Goal: Task Accomplishment & Management: Use online tool/utility

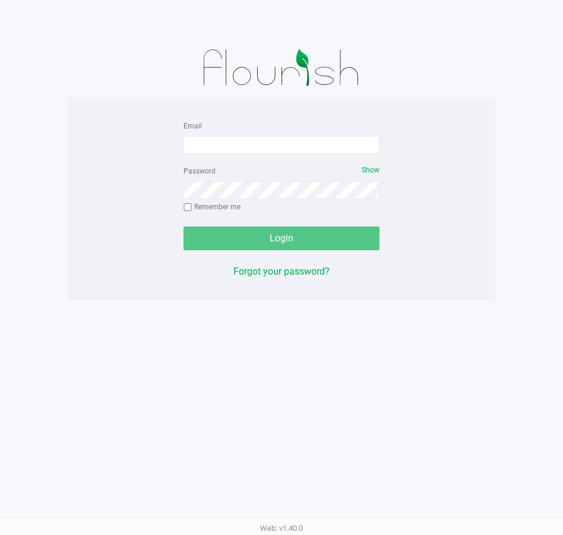
click at [320, 154] on form "Email Password Show Remember me Login" at bounding box center [282, 184] width 196 height 132
click at [322, 146] on input "Email" at bounding box center [282, 145] width 196 height 18
type input "[EMAIL_ADDRESS][DOMAIN_NAME]"
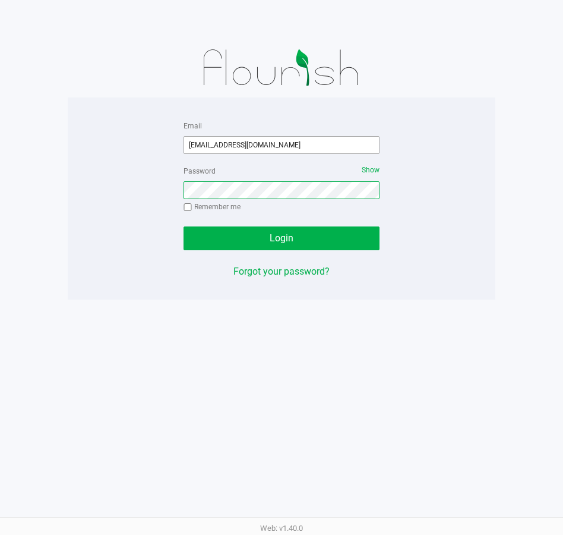
click at [184, 226] on button "Login" at bounding box center [282, 238] width 196 height 24
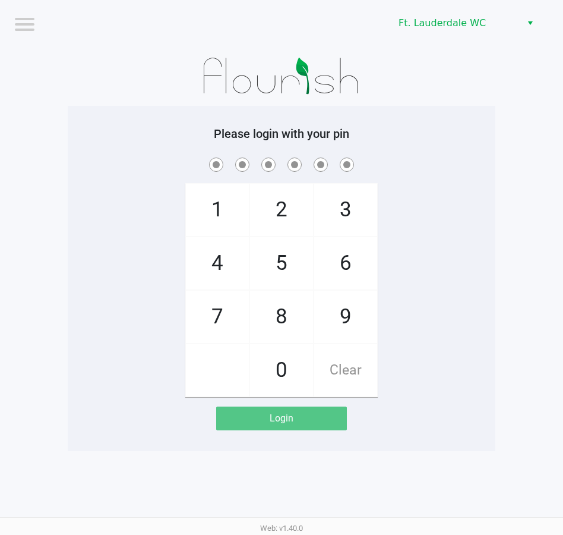
click at [288, 251] on span "5" at bounding box center [281, 263] width 63 height 52
checkbox input "true"
click at [267, 262] on span "5" at bounding box center [281, 263] width 63 height 52
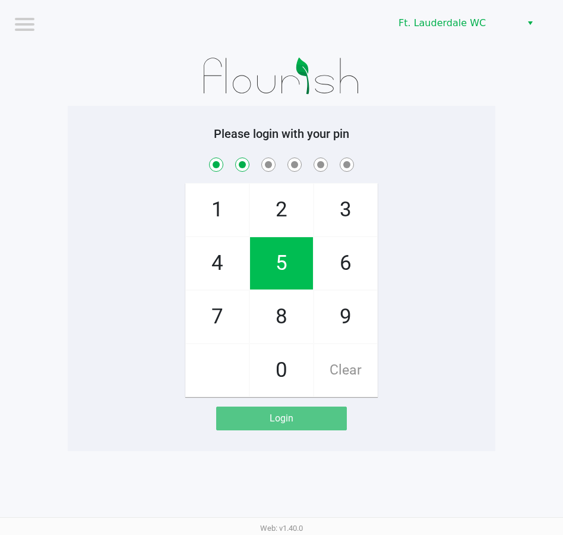
checkbox input "true"
click at [229, 266] on span "4" at bounding box center [217, 263] width 63 height 52
checkbox input "true"
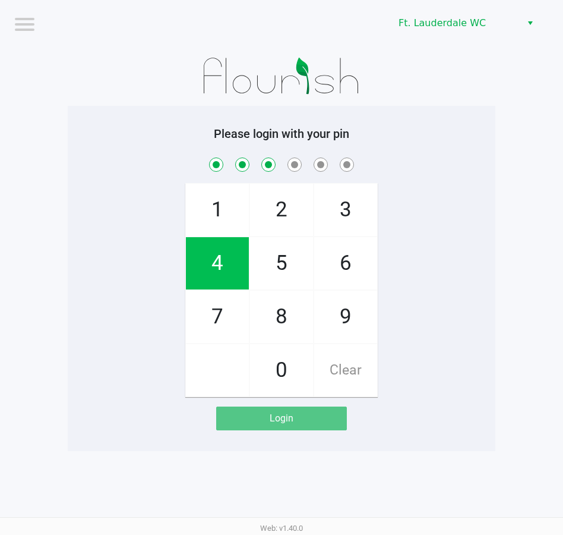
click at [219, 208] on span "1" at bounding box center [217, 210] width 63 height 52
checkbox input "true"
click at [355, 301] on span "9" at bounding box center [345, 317] width 63 height 52
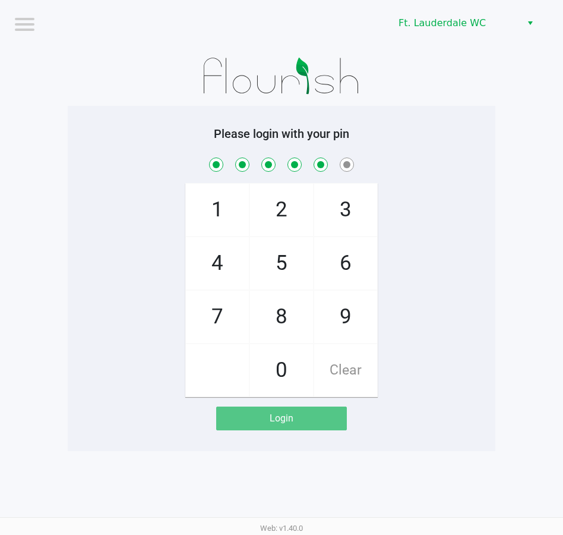
checkbox input "true"
click at [355, 301] on span "9" at bounding box center [345, 317] width 63 height 52
checkbox input "true"
click at [357, 310] on span "9" at bounding box center [345, 317] width 63 height 52
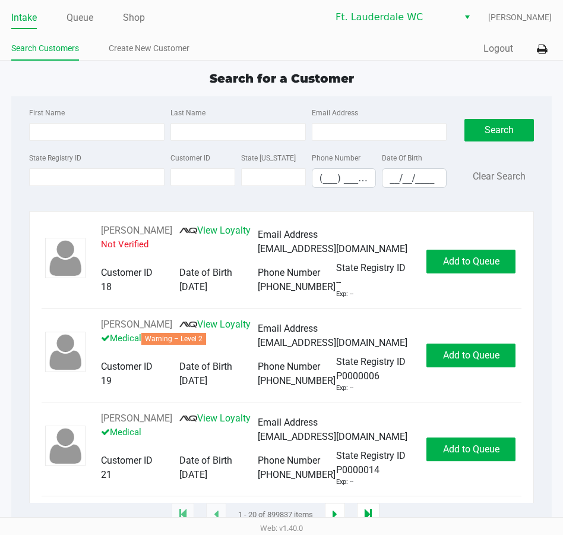
click at [369, 73] on div "Search for a Customer" at bounding box center [281, 79] width 559 height 18
click at [65, 178] on input "State Registry ID" at bounding box center [97, 177] width 136 height 18
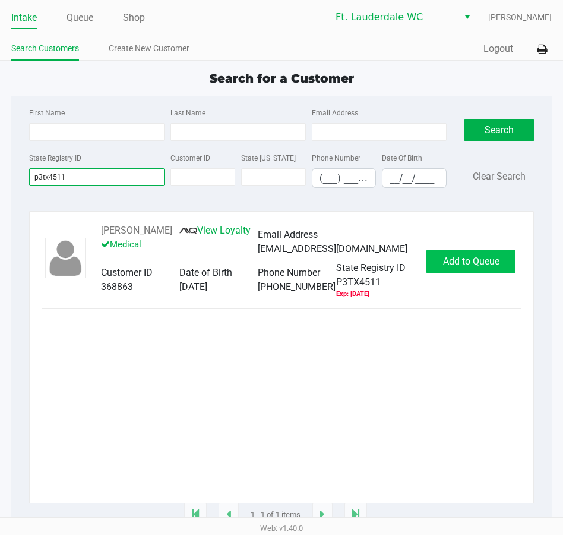
type input "p3tx4511"
click at [482, 262] on button "Add to Queue" at bounding box center [471, 262] width 89 height 24
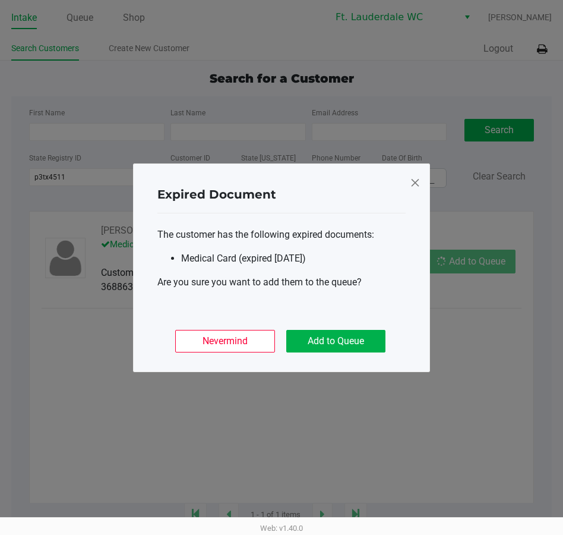
click at [363, 324] on div "Nevermind Add to Queue" at bounding box center [282, 336] width 248 height 46
click at [364, 335] on button "Add to Queue" at bounding box center [336, 341] width 99 height 23
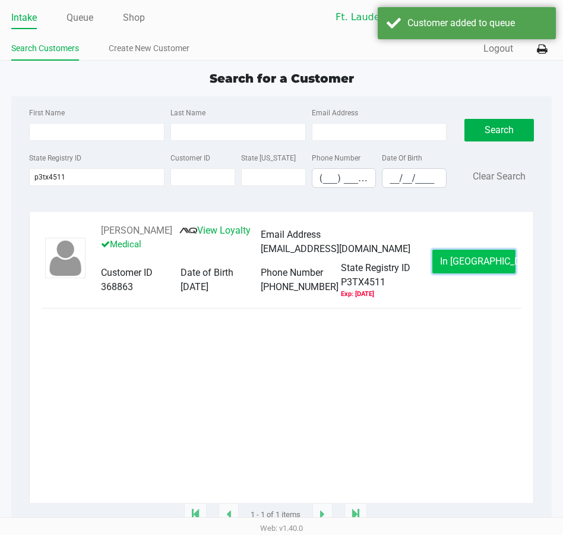
click at [468, 257] on span "In Queue" at bounding box center [490, 261] width 100 height 11
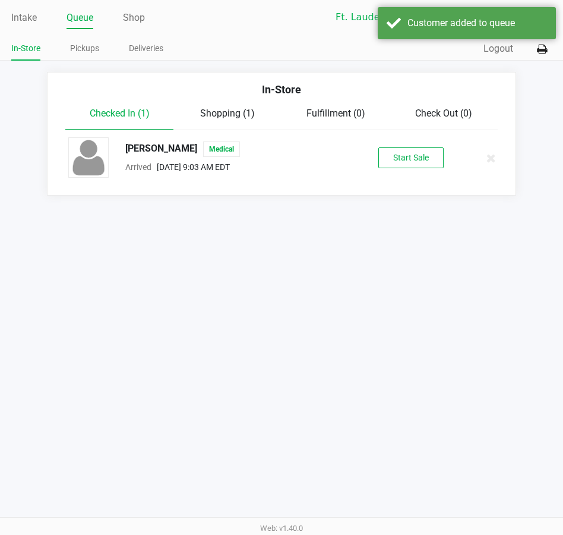
click at [404, 157] on button "Start Sale" at bounding box center [411, 157] width 65 height 21
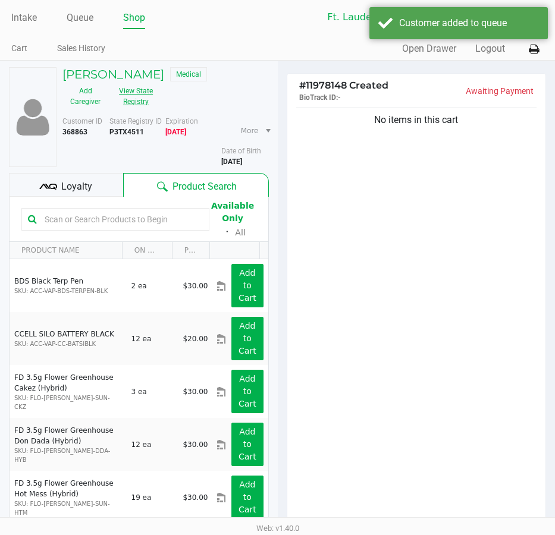
click at [131, 90] on button "View State Registry" at bounding box center [132, 96] width 48 height 30
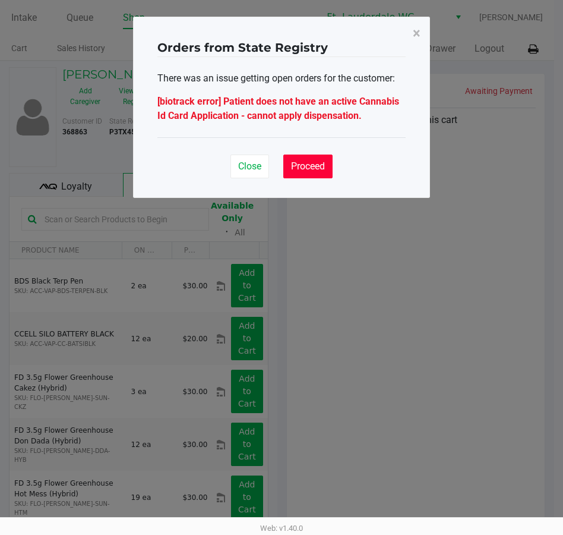
click at [311, 168] on span "Proceed" at bounding box center [308, 165] width 34 height 11
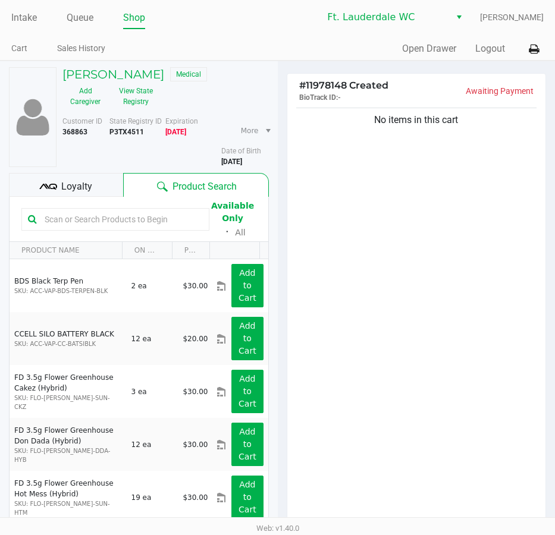
click at [122, 135] on b "P3TX4511" at bounding box center [126, 132] width 34 height 8
click at [123, 135] on b "P3TX4511" at bounding box center [126, 132] width 34 height 8
copy b "P3TX4511"
click at [230, 161] on b "7/22/1981" at bounding box center [231, 162] width 21 height 8
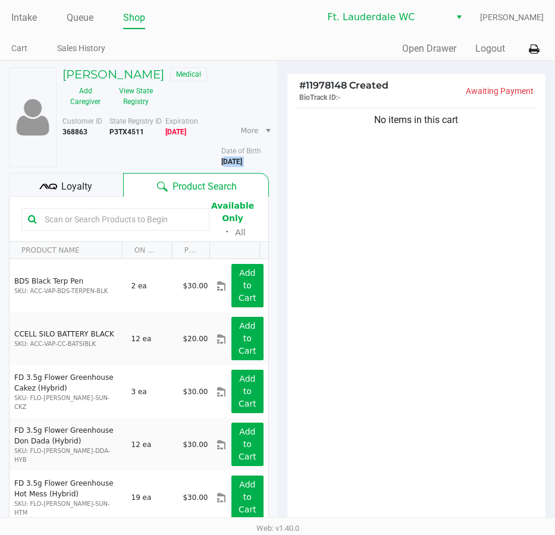
click at [230, 161] on b "7/22/1981" at bounding box center [231, 162] width 21 height 8
copy div "7/22/1981"
click at [426, 373] on div "No items in this cart" at bounding box center [416, 315] width 259 height 420
click at [34, 17] on link "Intake" at bounding box center [24, 18] width 26 height 17
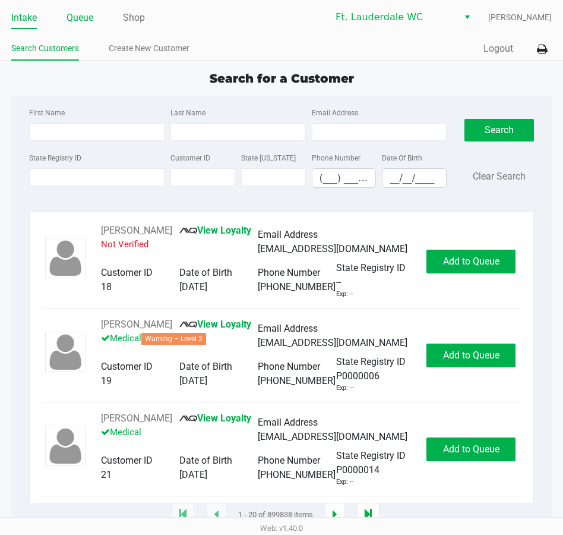
click at [88, 14] on link "Queue" at bounding box center [80, 18] width 27 height 17
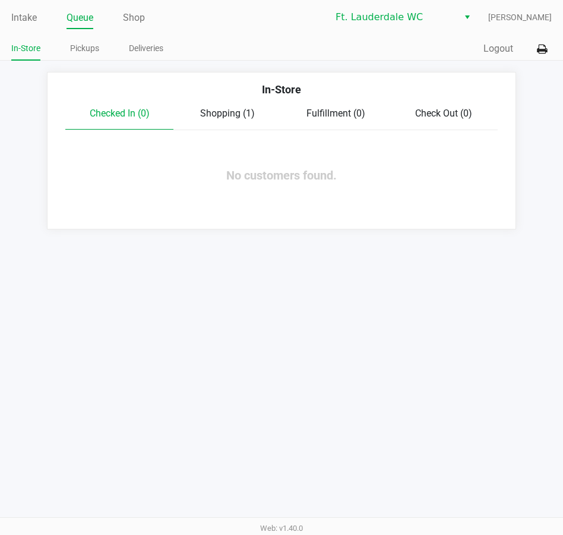
click at [239, 128] on div "Checked In (0) Shopping (1) Fulfillment (0) Check Out (0)" at bounding box center [281, 118] width 433 height 24
click at [236, 119] on div "Shopping (1)" at bounding box center [228, 113] width 108 height 14
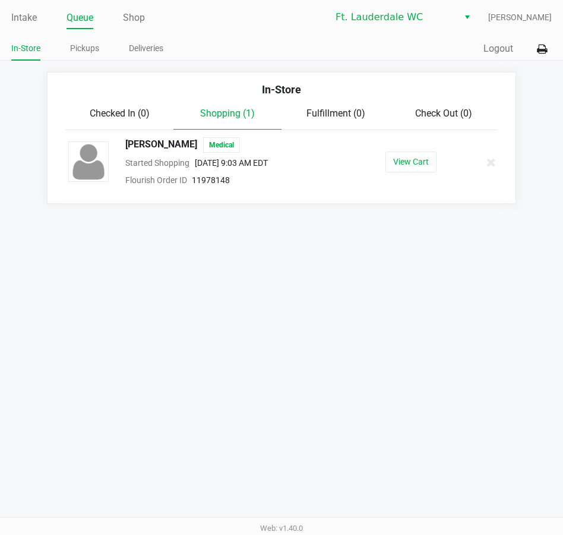
click at [483, 166] on div at bounding box center [485, 162] width 37 height 30
click at [485, 164] on div at bounding box center [485, 162] width 37 height 30
click at [486, 164] on div at bounding box center [485, 162] width 37 height 30
click at [486, 164] on button at bounding box center [491, 162] width 11 height 15
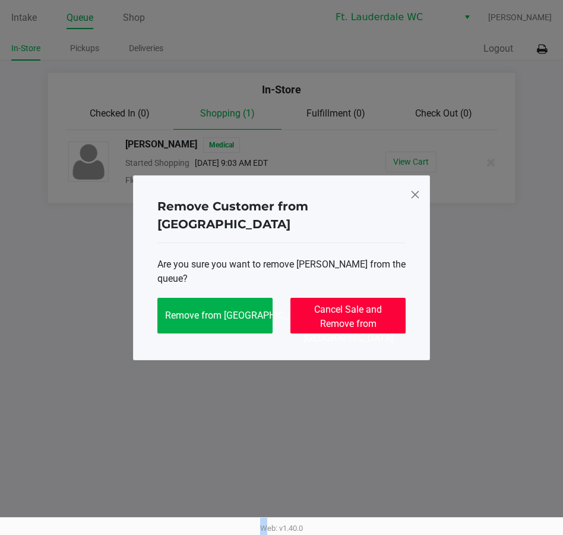
click at [357, 310] on span "Cancel Sale and Remove from Queue" at bounding box center [349, 324] width 90 height 40
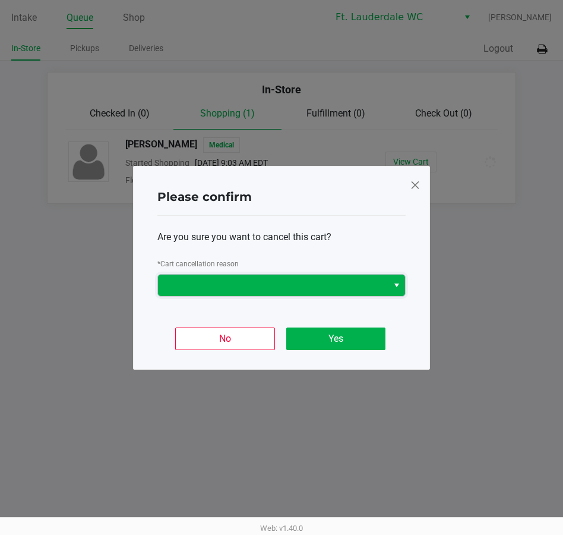
drag, startPoint x: 347, startPoint y: 278, endPoint x: 341, endPoint y: 289, distance: 13.0
click at [348, 279] on span at bounding box center [273, 285] width 216 height 14
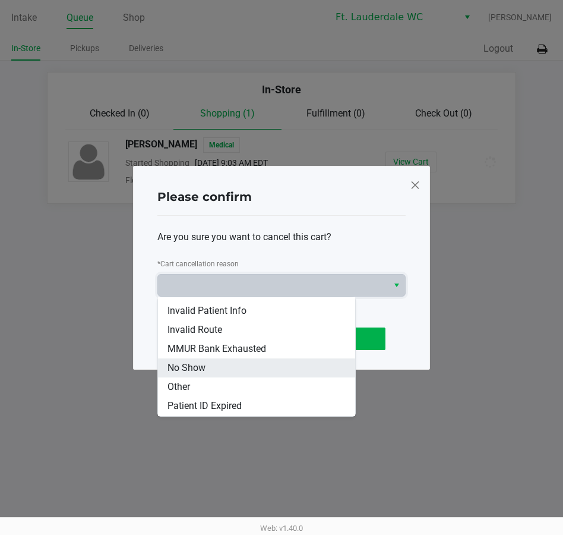
scroll to position [52, 0]
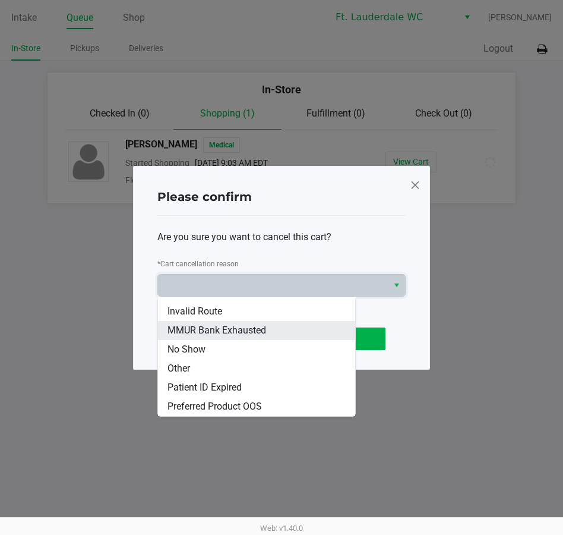
click at [215, 323] on span "MMUR Bank Exhausted" at bounding box center [217, 330] width 99 height 14
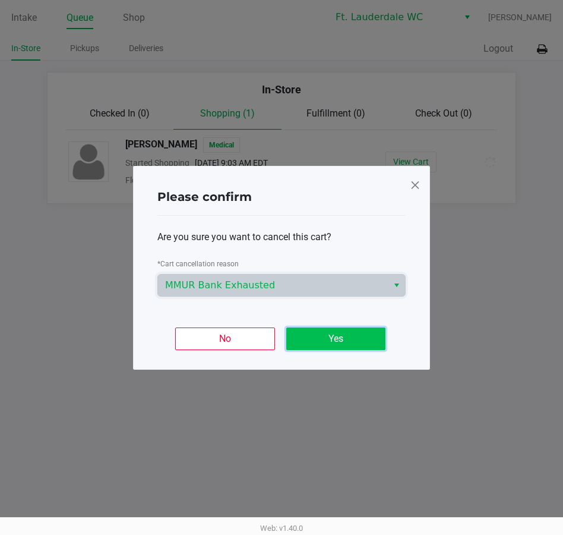
click at [342, 336] on button "Yes" at bounding box center [336, 339] width 99 height 23
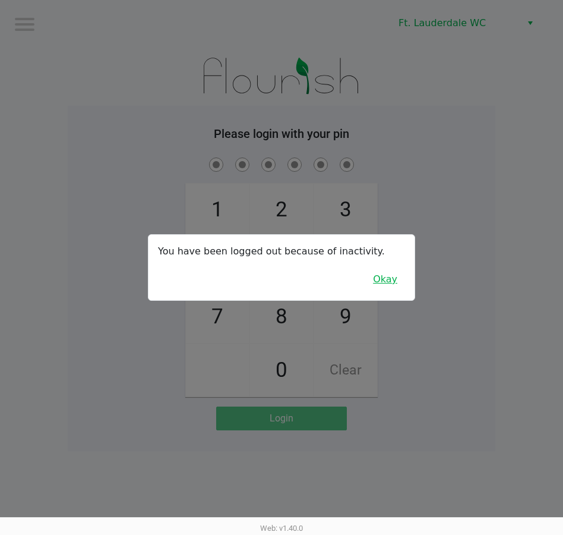
click at [393, 284] on button "Okay" at bounding box center [386, 279] width 40 height 23
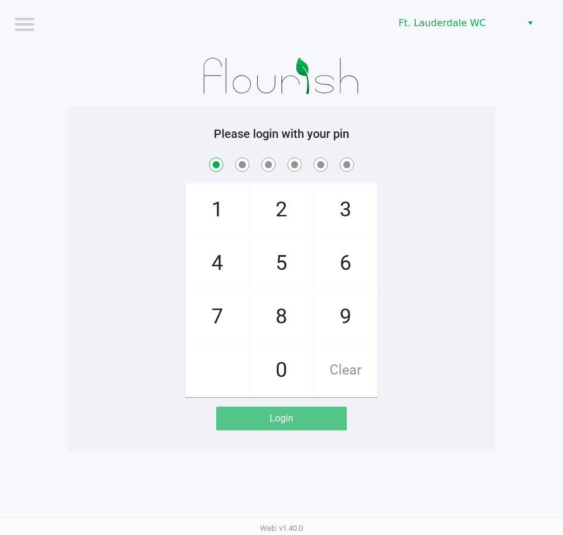
checkbox input "true"
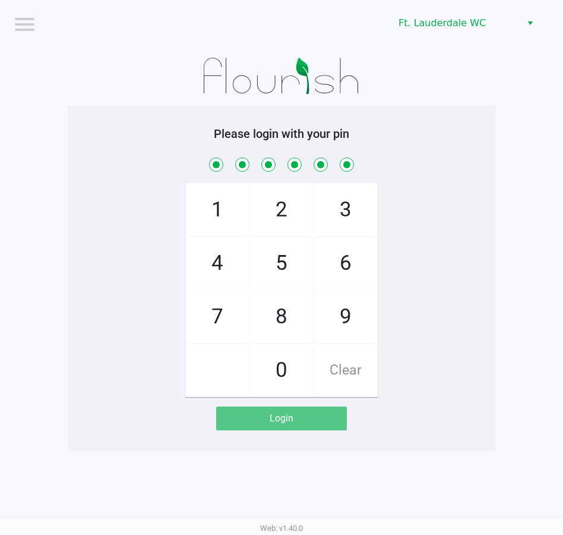
checkbox input "true"
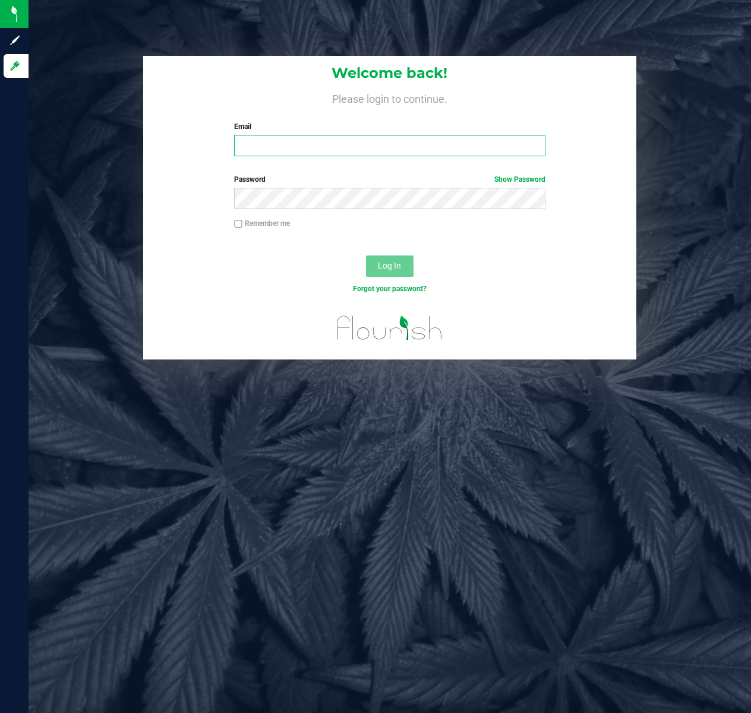
click at [288, 143] on input "Email" at bounding box center [389, 145] width 311 height 21
type input "[EMAIL_ADDRESS][DOMAIN_NAME]"
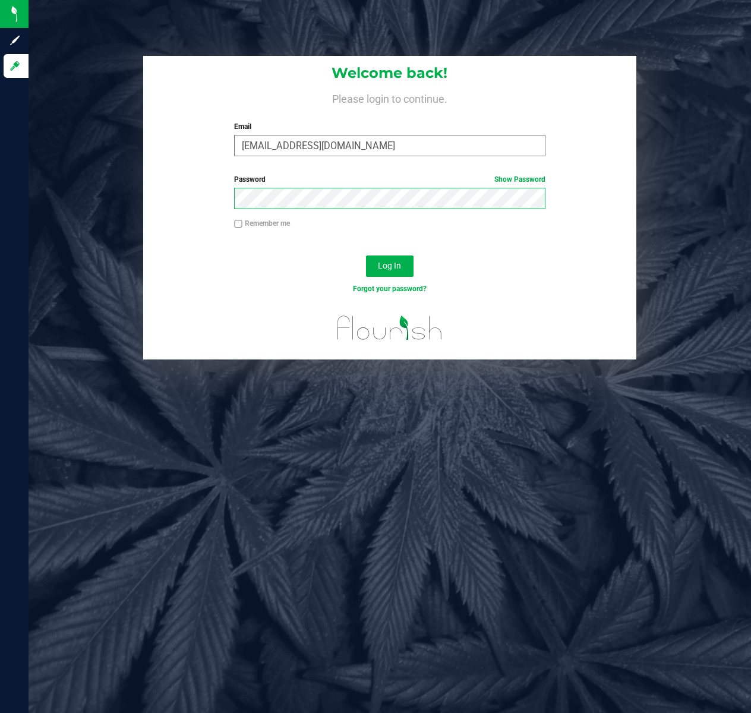
click at [366, 256] on button "Log In" at bounding box center [390, 266] width 48 height 21
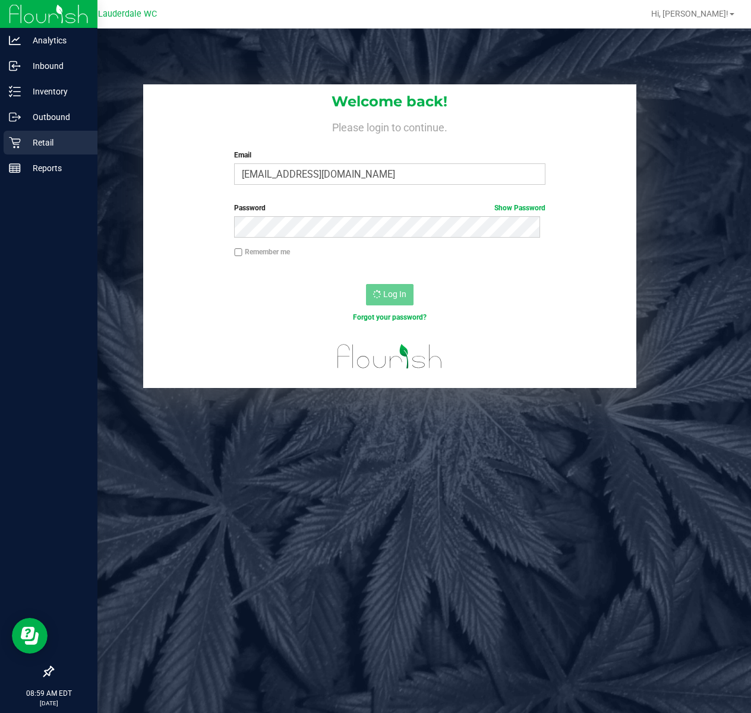
click at [13, 137] on icon at bounding box center [15, 143] width 12 height 12
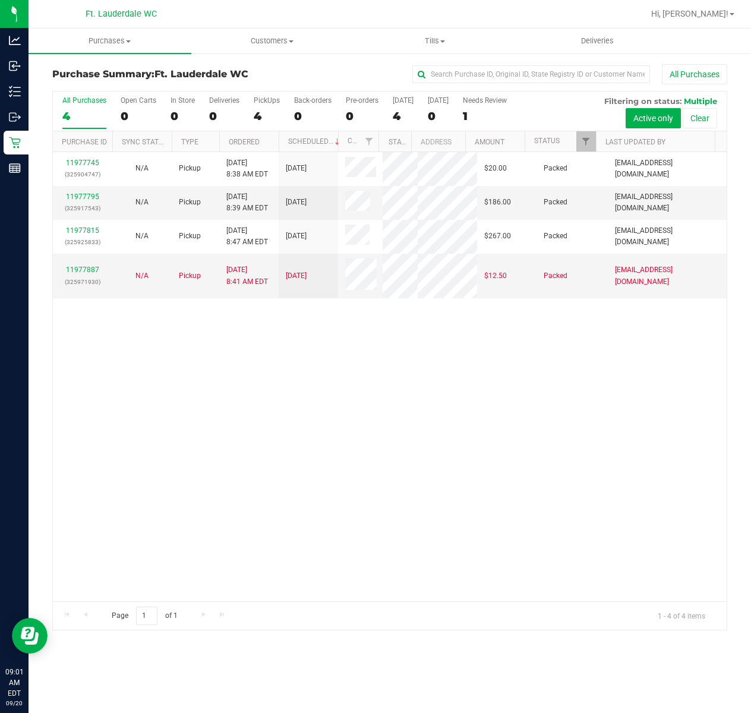
click at [269, 565] on div "11977745 (325904747) N/A Pickup [DATE] 8:38 AM EDT 9/20/2025 $20.00 Packed [EMA…" at bounding box center [390, 376] width 674 height 449
click at [91, 274] on link "11977887" at bounding box center [82, 270] width 33 height 8
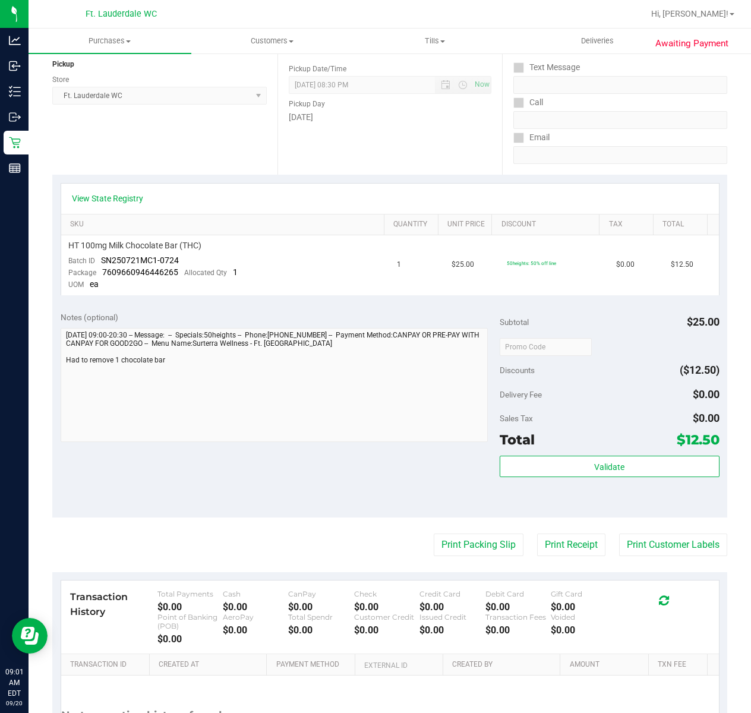
scroll to position [158, 0]
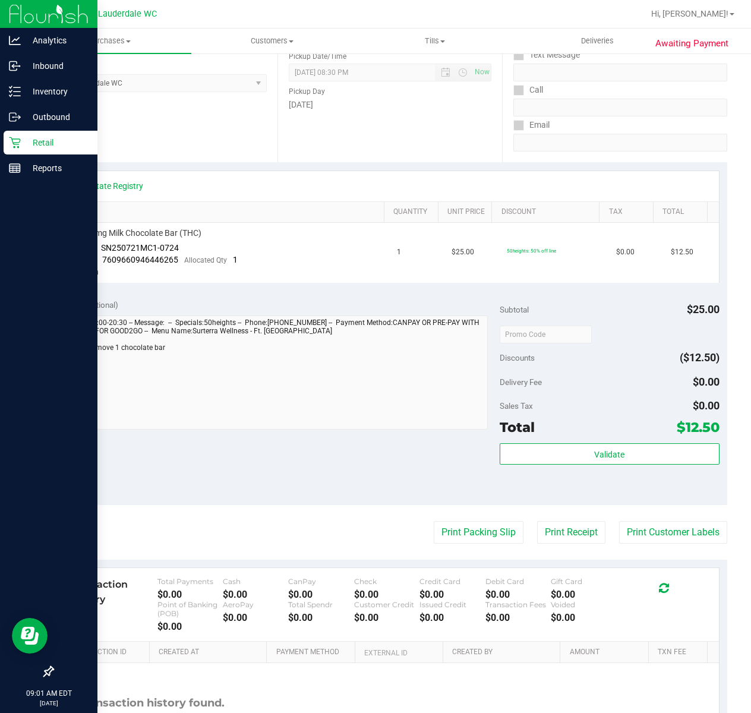
click at [20, 137] on icon at bounding box center [15, 143] width 12 height 12
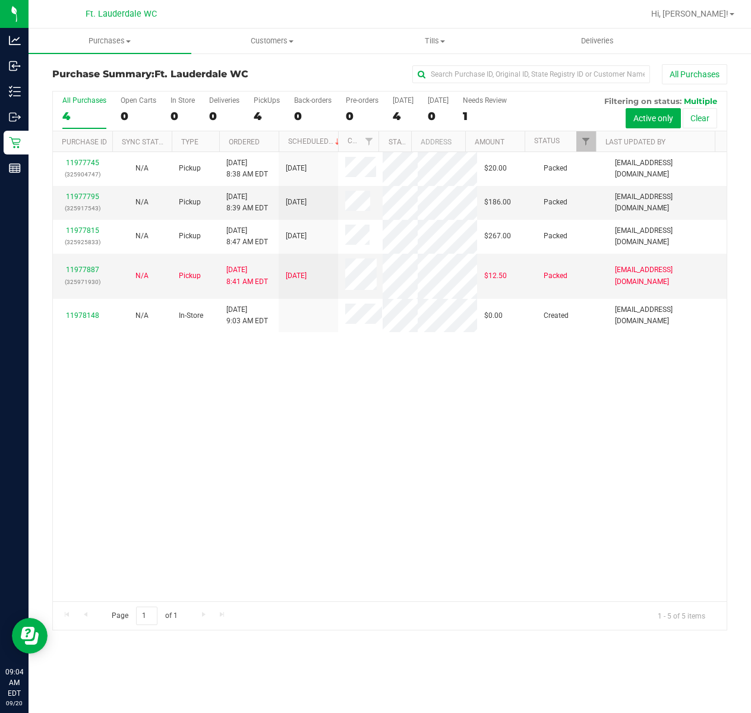
click at [357, 407] on div "11977745 (325904747) N/A Pickup [DATE] 8:38 AM EDT 9/20/2025 $20.00 Packed [EMA…" at bounding box center [390, 376] width 674 height 449
click at [360, 410] on div "11977745 (325904747) N/A Pickup [DATE] 8:38 AM EDT 9/20/2025 $20.00 Packed [EMA…" at bounding box center [390, 376] width 674 height 449
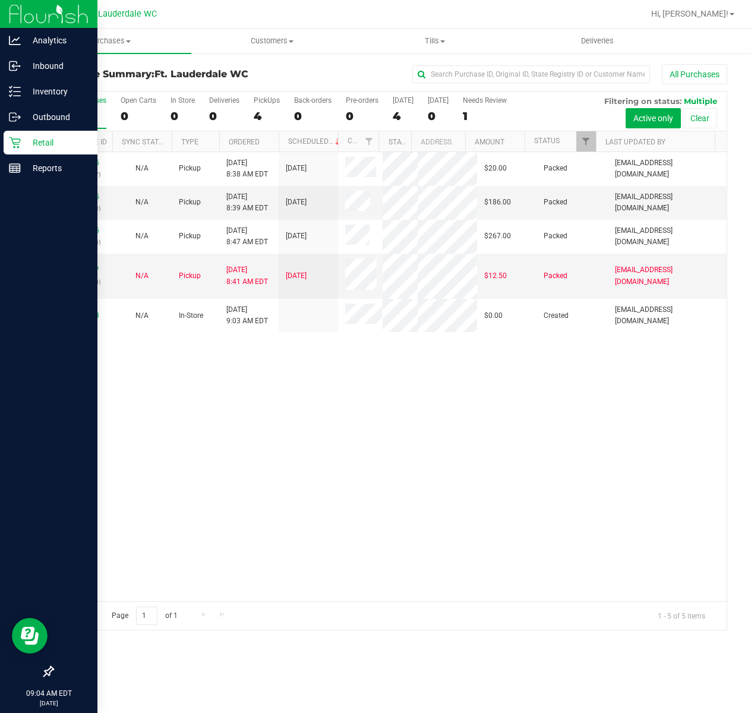
click at [15, 143] on icon at bounding box center [14, 142] width 11 height 11
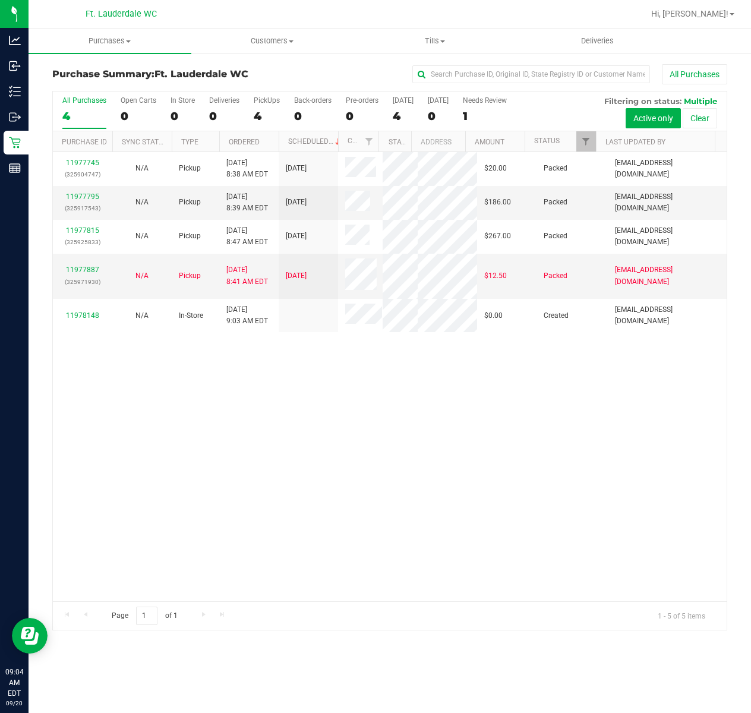
click at [212, 462] on div "11977745 (325904747) N/A Pickup [DATE] 8:38 AM EDT 9/20/2025 $20.00 Packed [EMA…" at bounding box center [390, 376] width 674 height 449
click at [259, 336] on div "11977745 (325904747) N/A Pickup [DATE] 8:38 AM EDT 9/20/2025 $20.00 Packed [EMA…" at bounding box center [390, 376] width 674 height 449
click at [259, 102] on div "PickUps" at bounding box center [267, 100] width 26 height 8
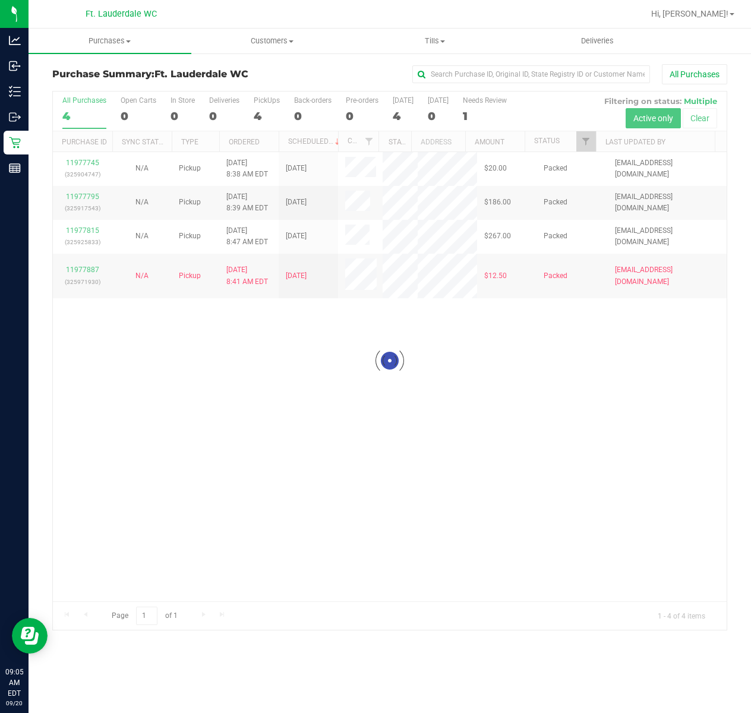
click at [265, 109] on div at bounding box center [390, 361] width 674 height 539
